Goal: Task Accomplishment & Management: Use online tool/utility

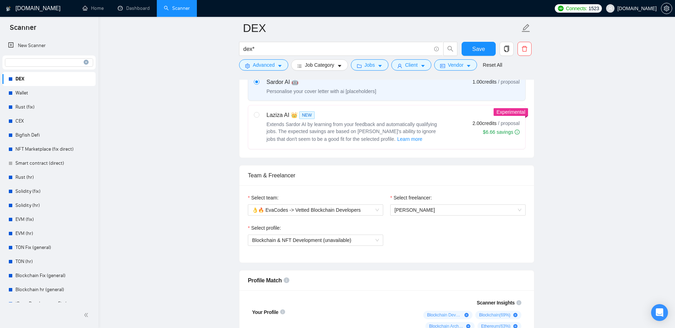
scroll to position [257, 0]
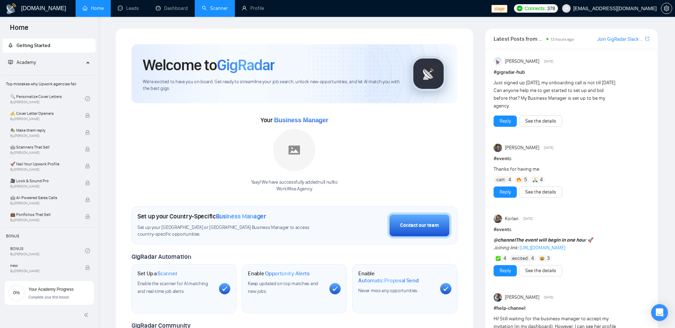
click at [215, 11] on link "Scanner" at bounding box center [215, 8] width 26 height 6
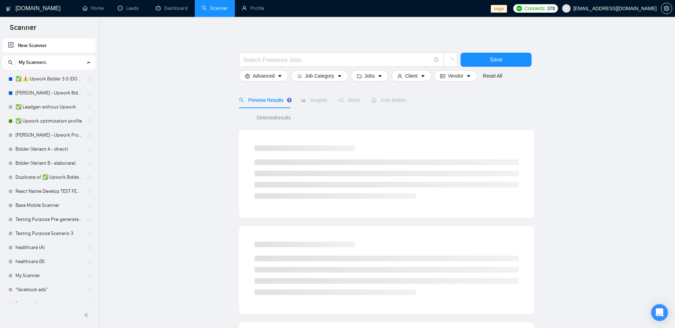
click at [195, 187] on main "Save Advanced Job Category Jobs Client Vendor Reset All Preview Results Insight…" at bounding box center [387, 315] width 554 height 575
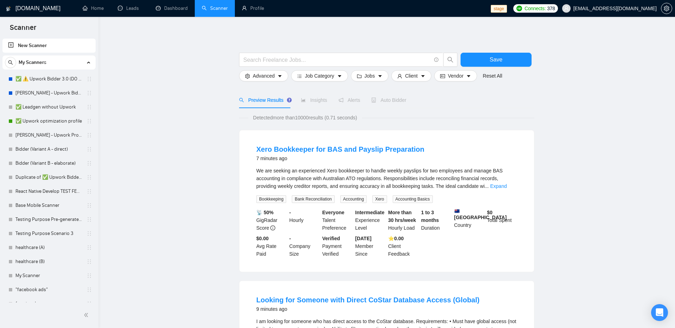
click at [65, 44] on link "New Scanner" at bounding box center [49, 46] width 82 height 14
click at [315, 63] on input "text" at bounding box center [337, 60] width 188 height 9
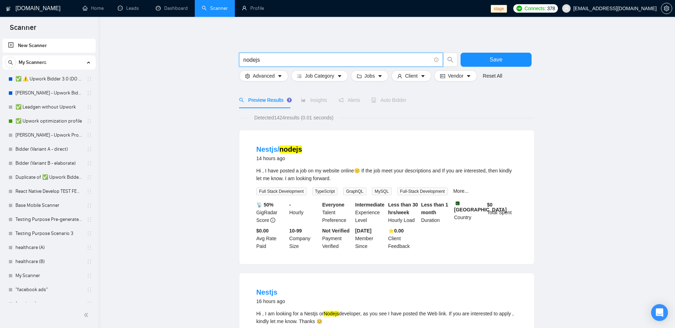
click at [348, 65] on span "nodejs" at bounding box center [341, 60] width 204 height 14
click at [309, 59] on input "nodejs" at bounding box center [337, 60] width 188 height 9
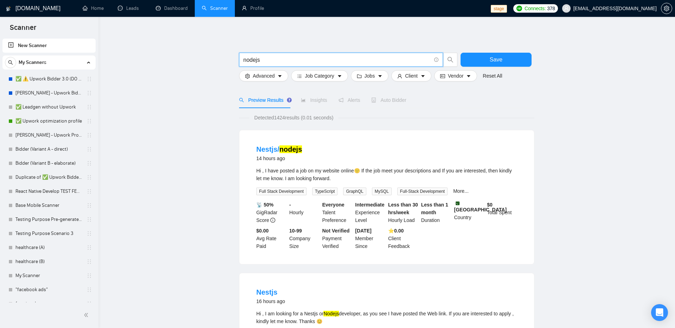
click at [309, 59] on input "nodejs" at bounding box center [337, 60] width 188 height 9
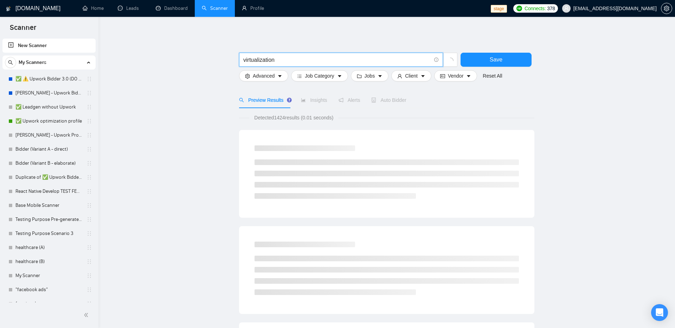
click at [449, 58] on icon "loading" at bounding box center [450, 61] width 7 height 7
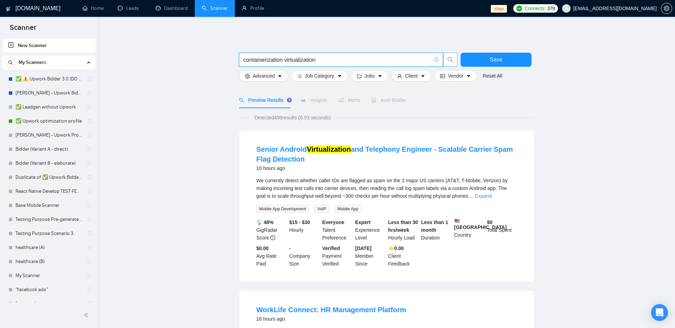
click at [453, 60] on icon "search" at bounding box center [450, 60] width 6 height 6
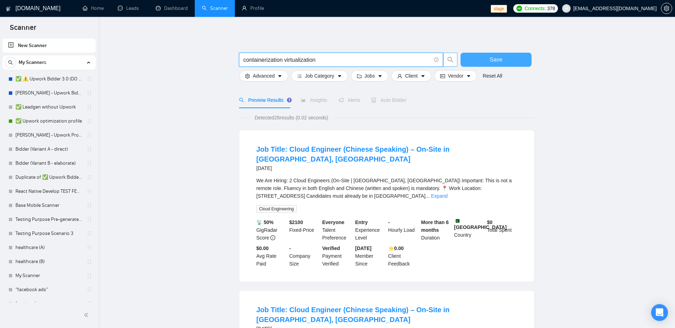
type input "containerization virtualization"
click at [485, 61] on button "Save" at bounding box center [496, 60] width 71 height 14
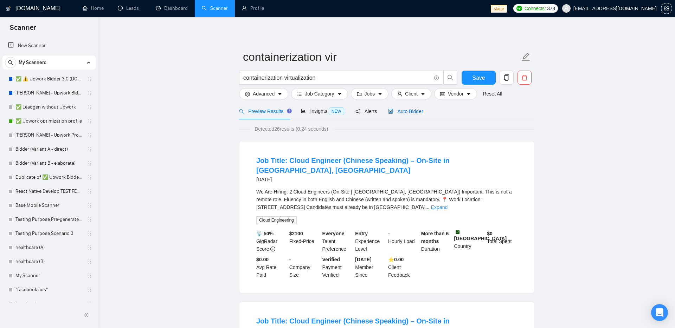
click at [405, 109] on span "Auto Bidder" at bounding box center [405, 112] width 35 height 6
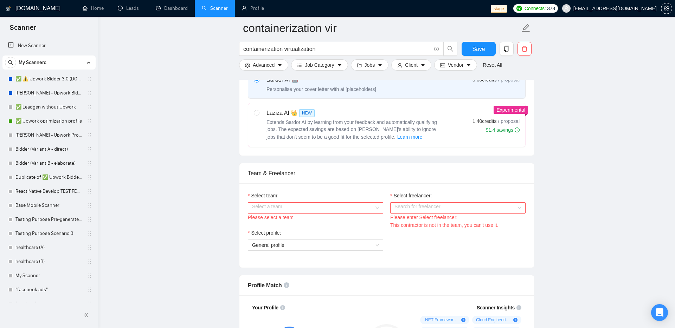
scroll to position [270, 0]
